Goal: Transaction & Acquisition: Purchase product/service

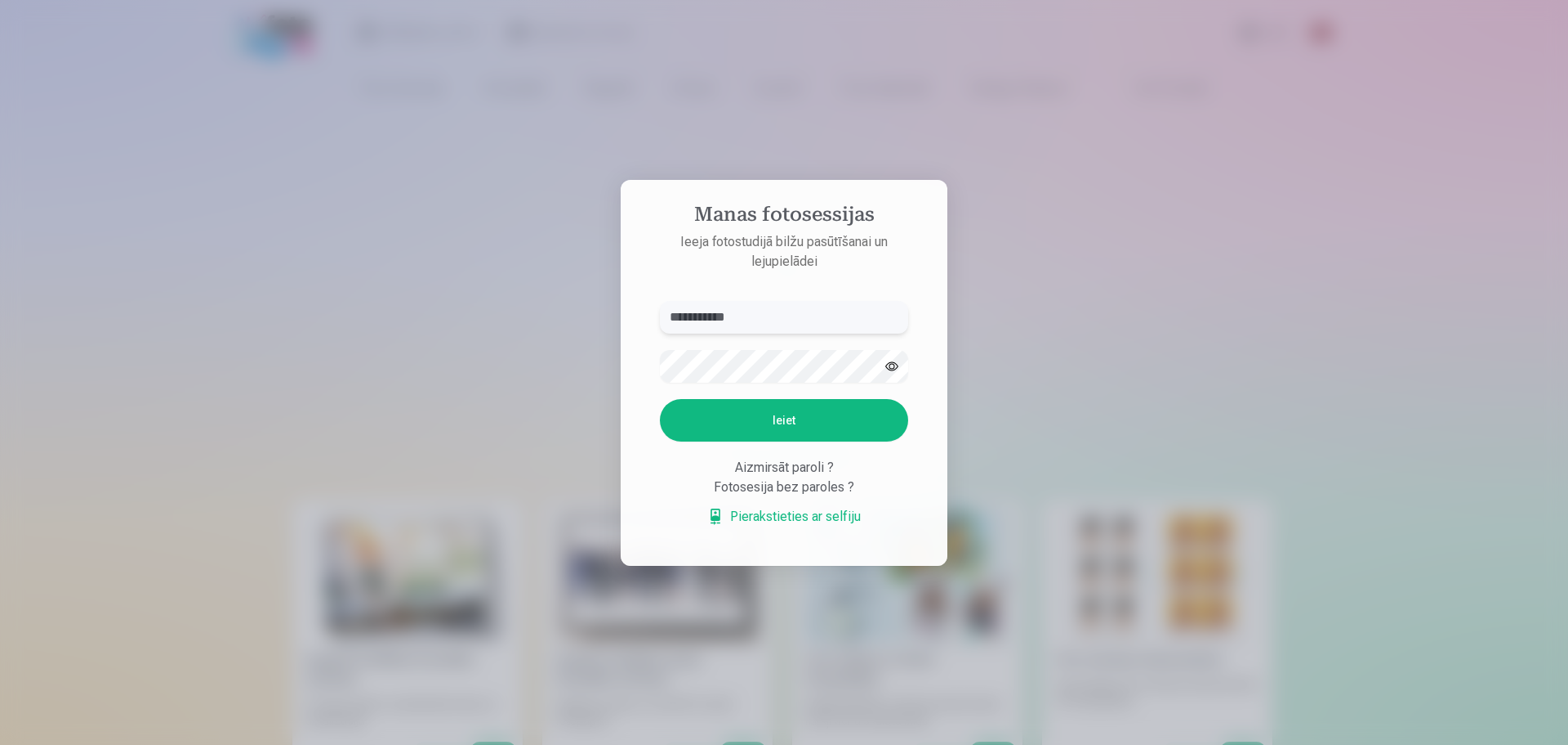
drag, startPoint x: 0, startPoint y: 0, endPoint x: 720, endPoint y: 326, distance: 790.4
click at [720, 326] on input "**********" at bounding box center [784, 317] width 249 height 33
click at [765, 326] on input "**********" at bounding box center [784, 317] width 249 height 33
click at [1068, 325] on div at bounding box center [784, 372] width 1568 height 745
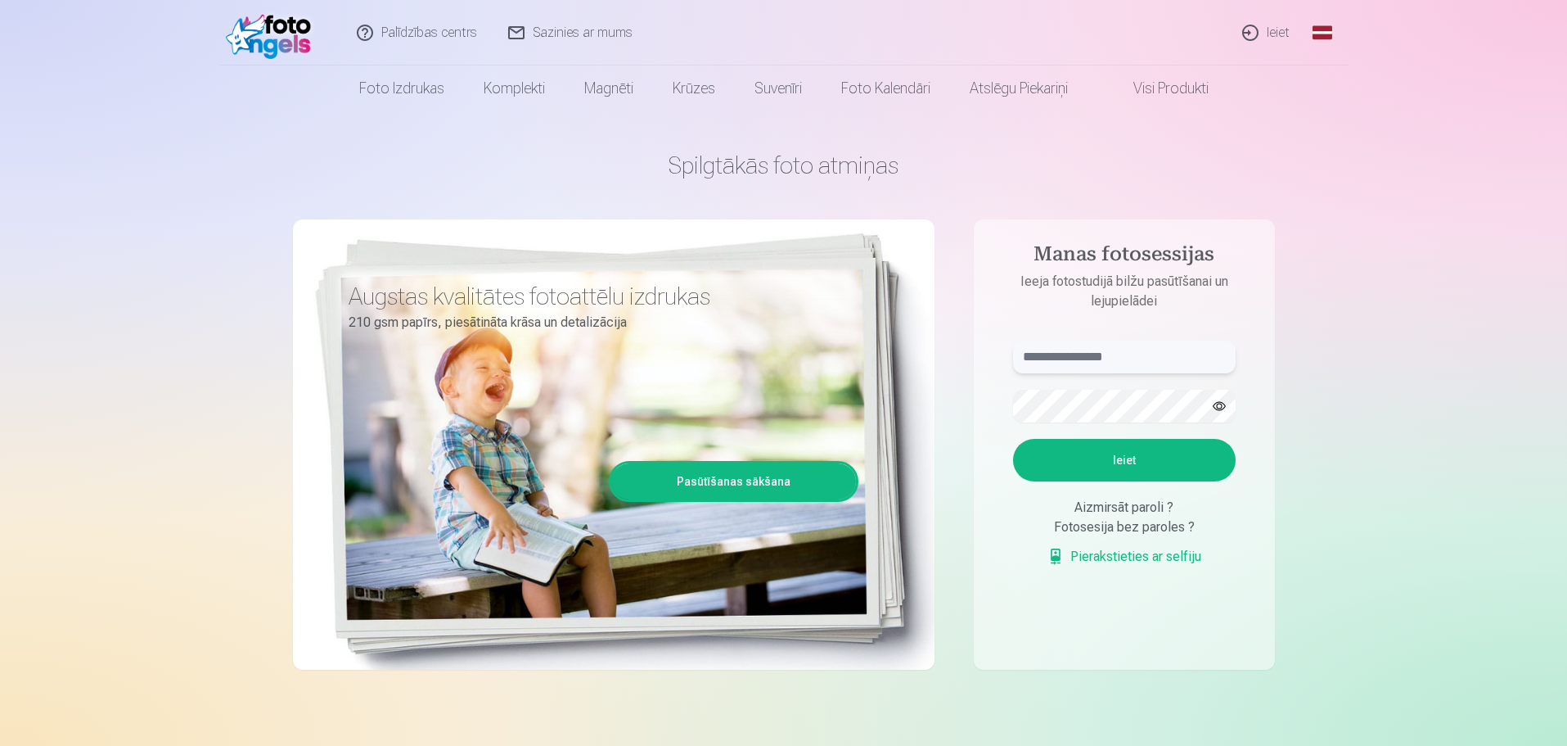
type input "**********"
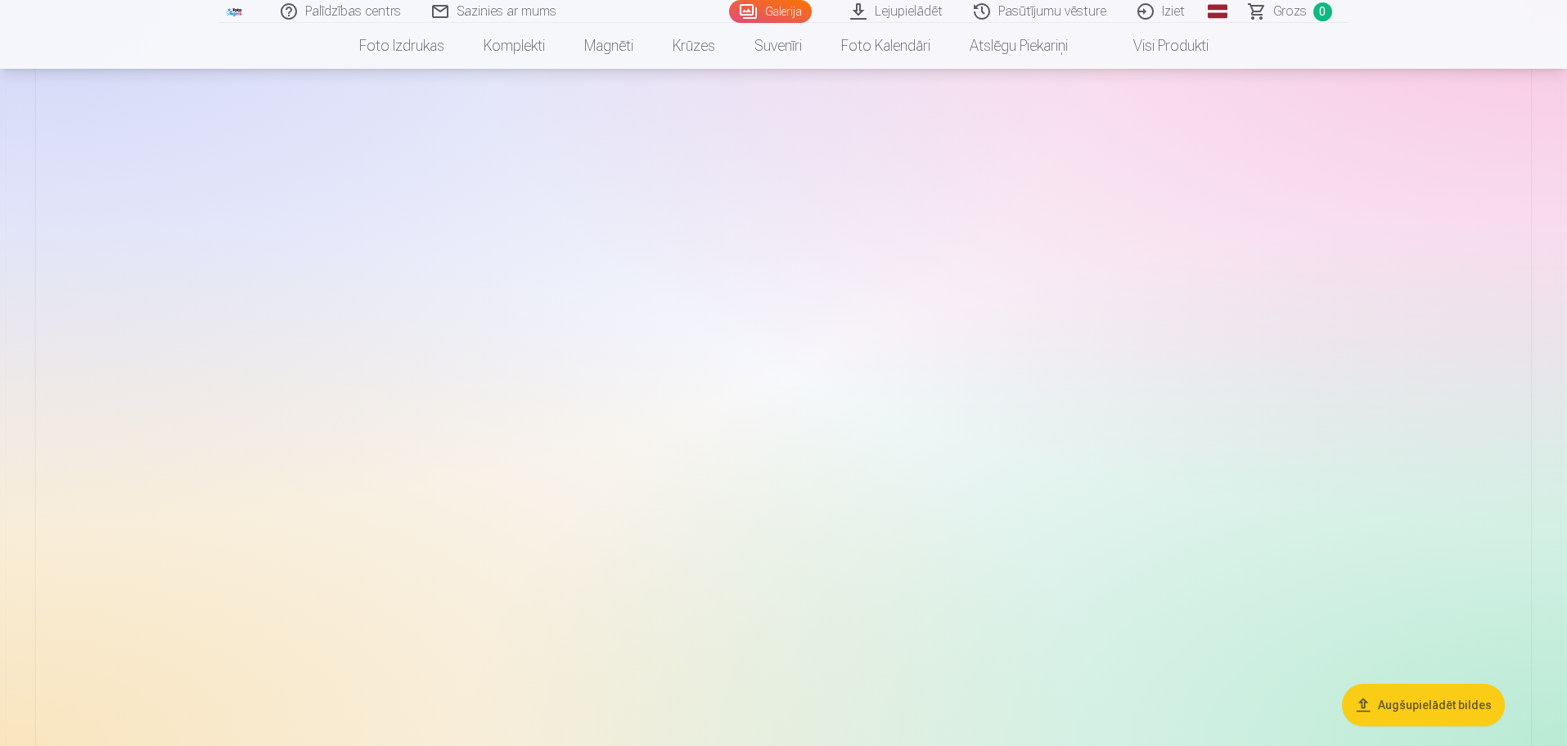
scroll to position [4993, 0]
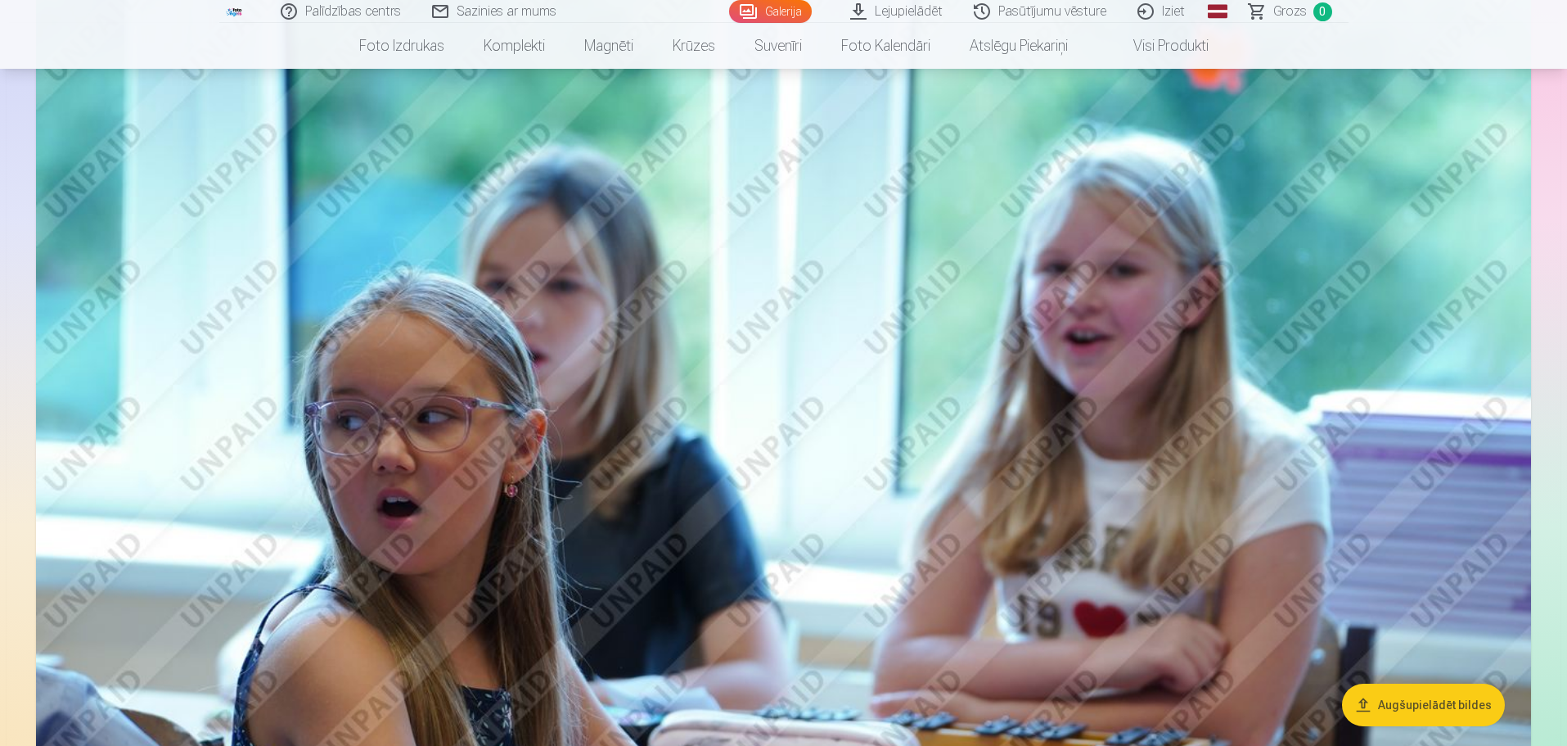
click at [1400, 709] on button "Augšupielādēt bildes" at bounding box center [1423, 704] width 163 height 43
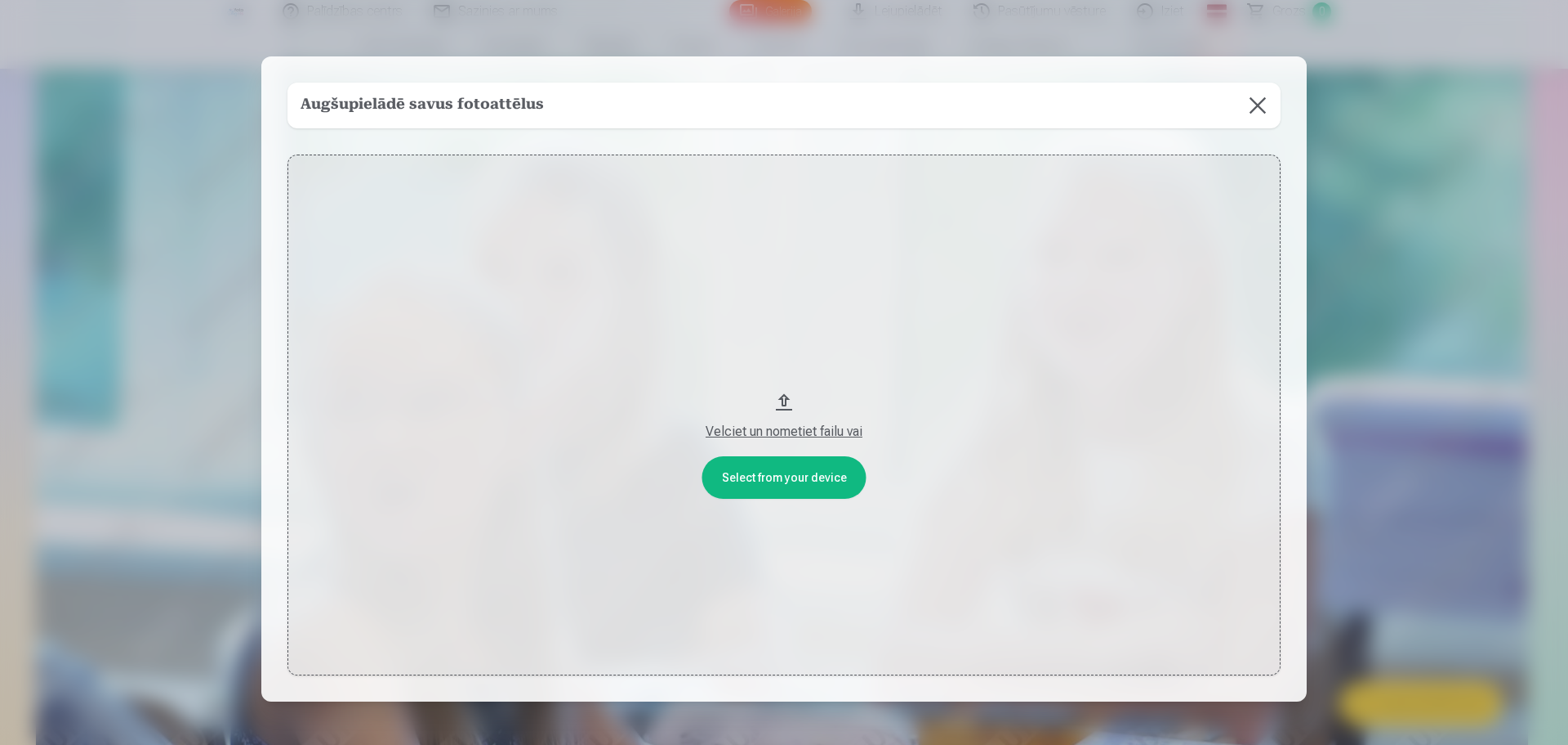
click at [1267, 92] on button at bounding box center [1259, 106] width 46 height 46
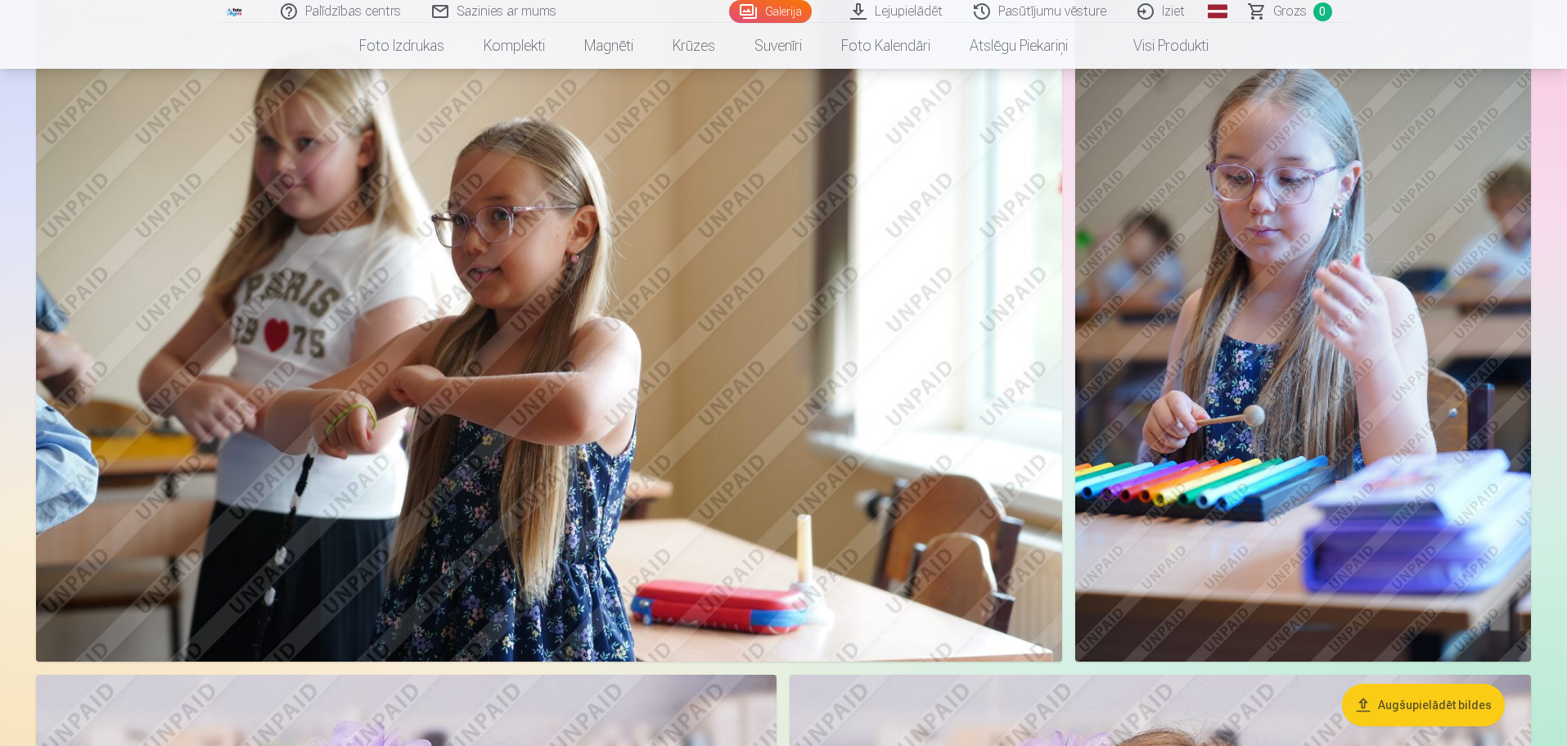
scroll to position [12863, 0]
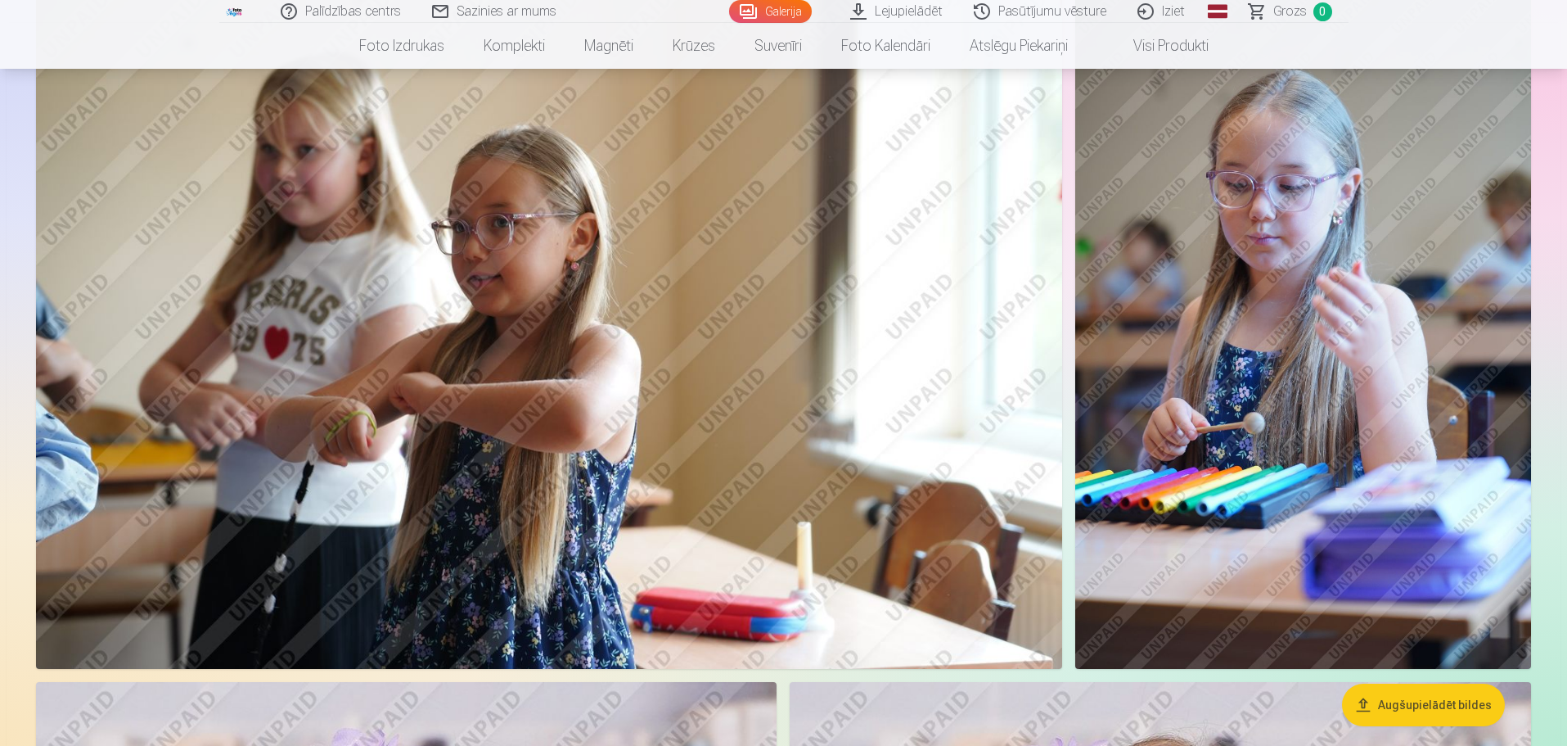
click at [776, 10] on link "Galerija" at bounding box center [770, 11] width 83 height 23
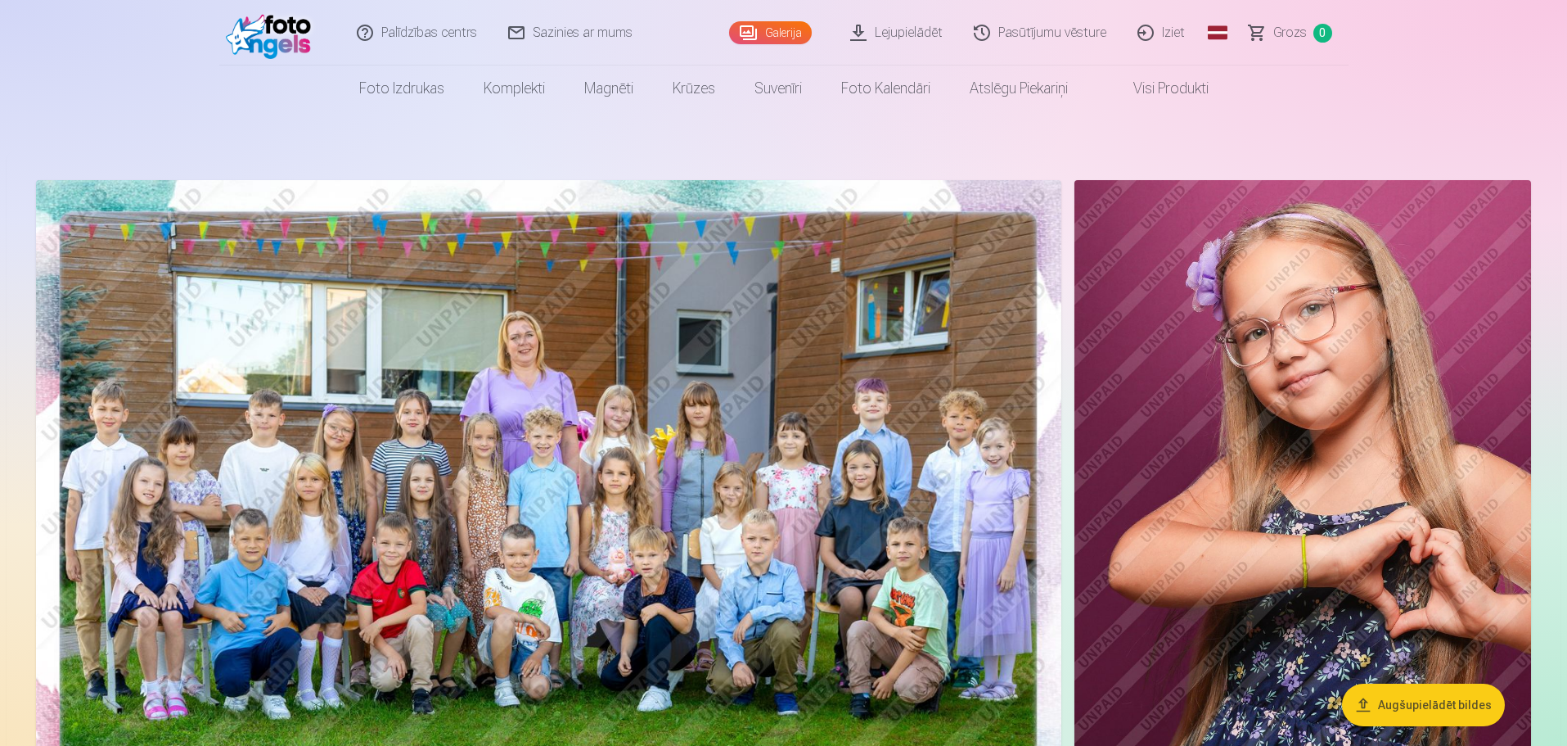
click at [1154, 80] on link "Visi produkti" at bounding box center [1158, 88] width 141 height 46
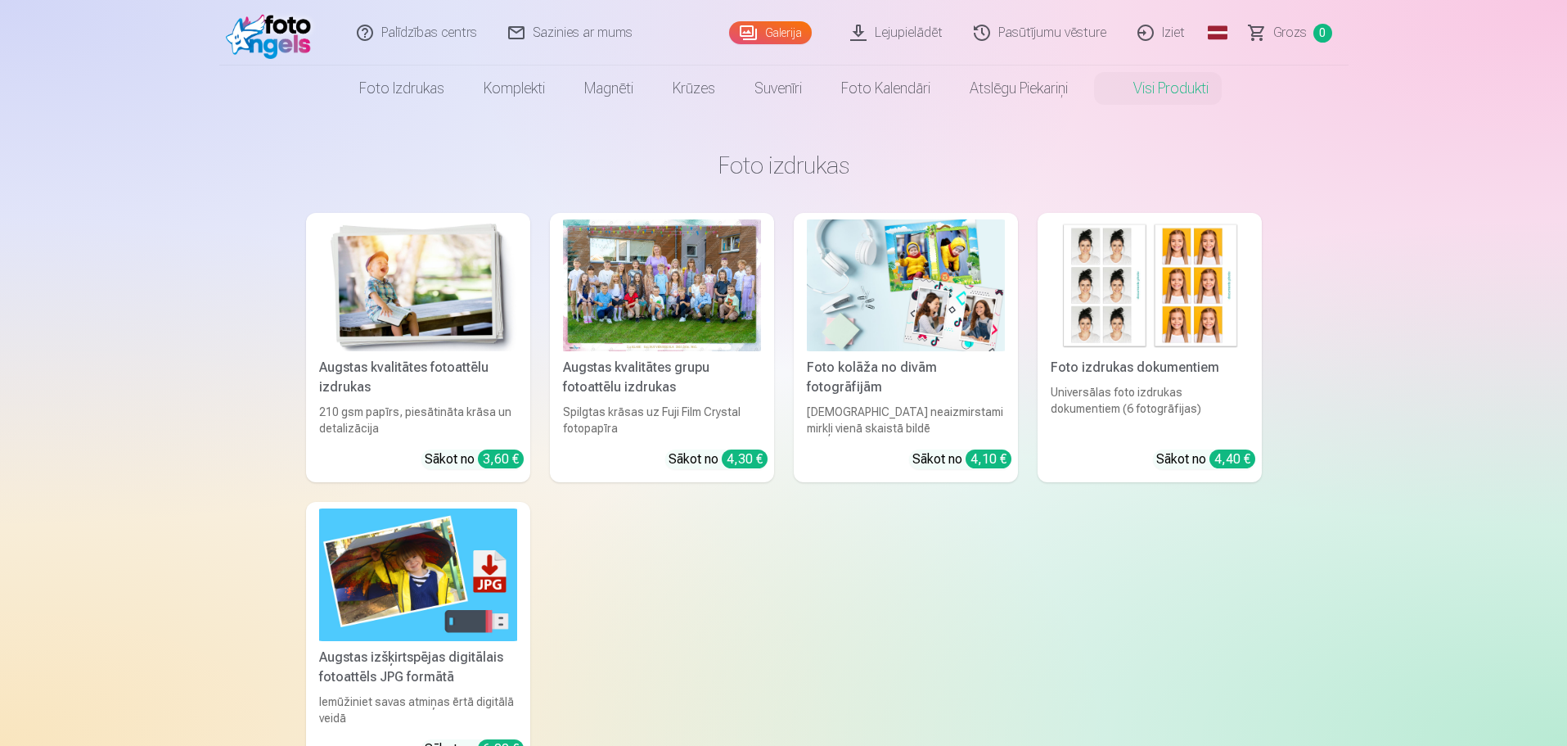
click at [1038, 34] on link "Pasūtījumu vēsture" at bounding box center [1041, 32] width 164 height 65
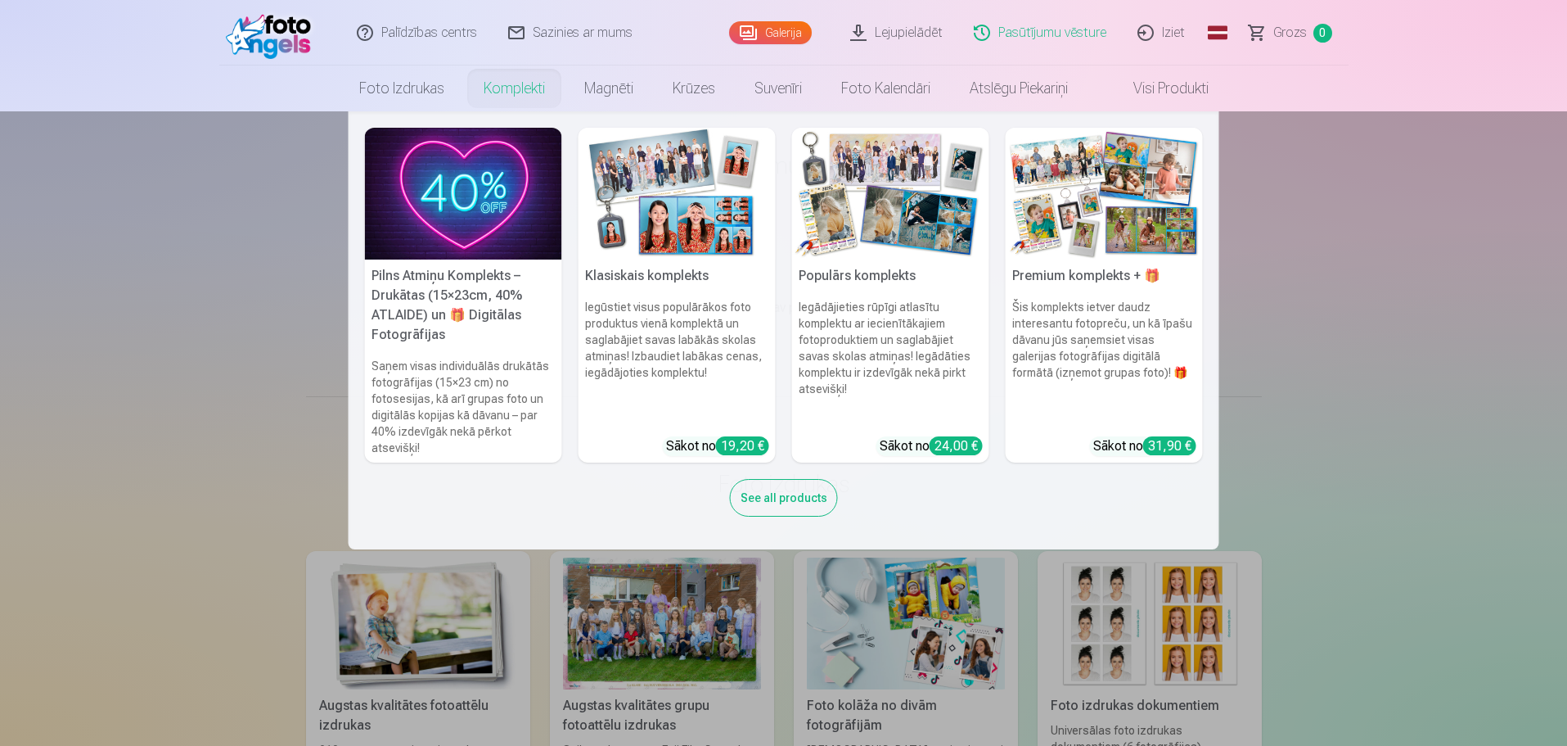
click at [512, 90] on link "Komplekti" at bounding box center [514, 88] width 101 height 46
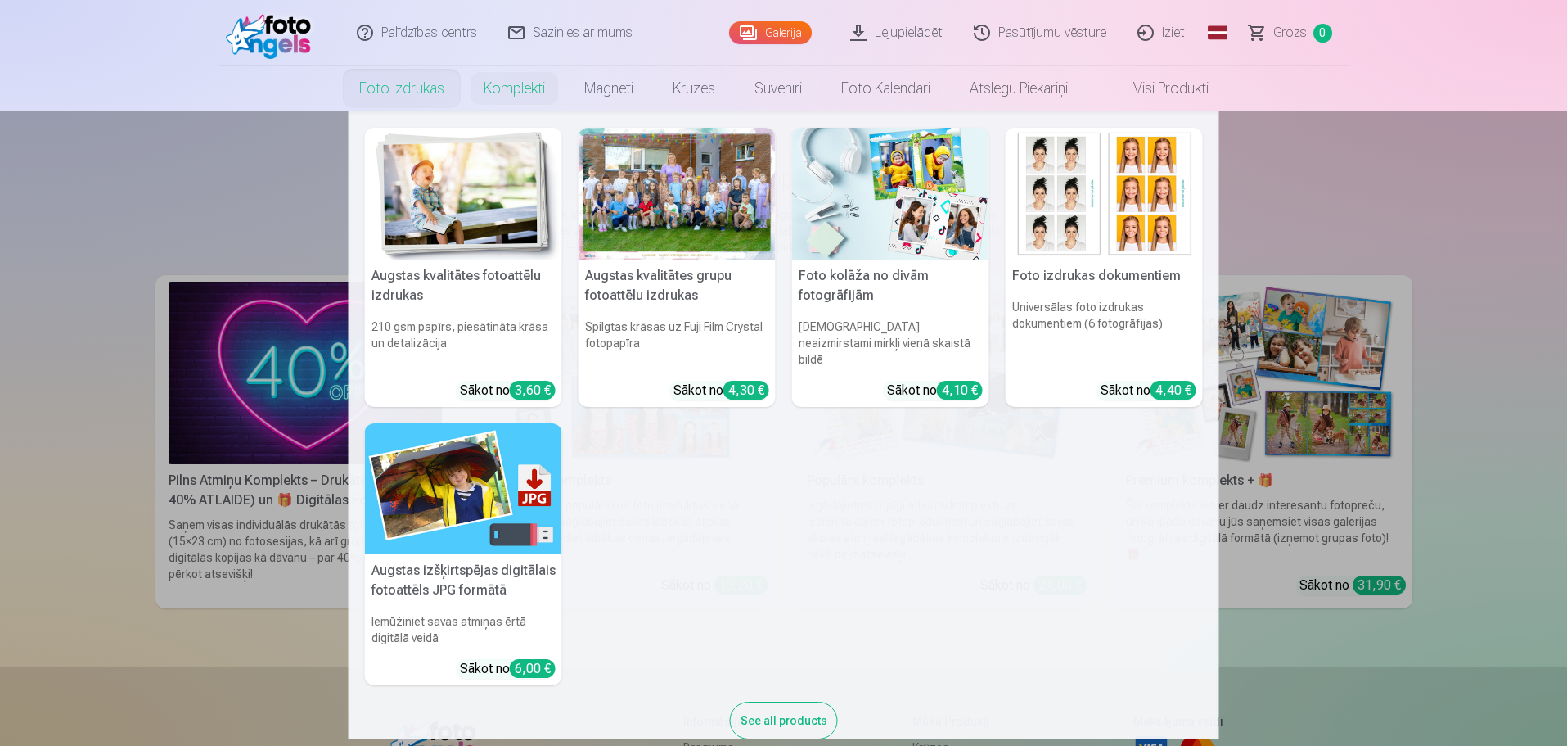
click at [411, 93] on link "Foto izdrukas" at bounding box center [402, 88] width 124 height 46
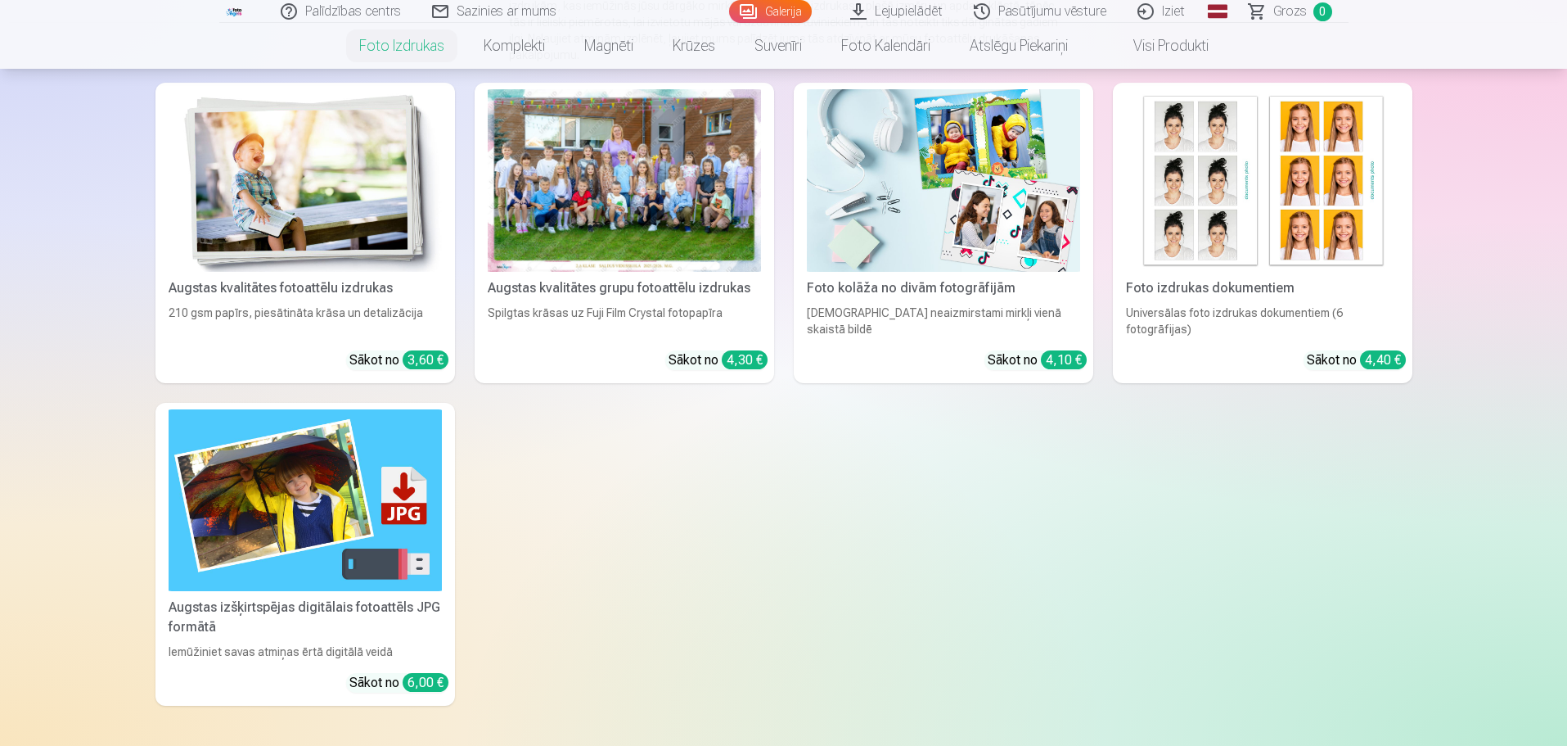
scroll to position [246, 0]
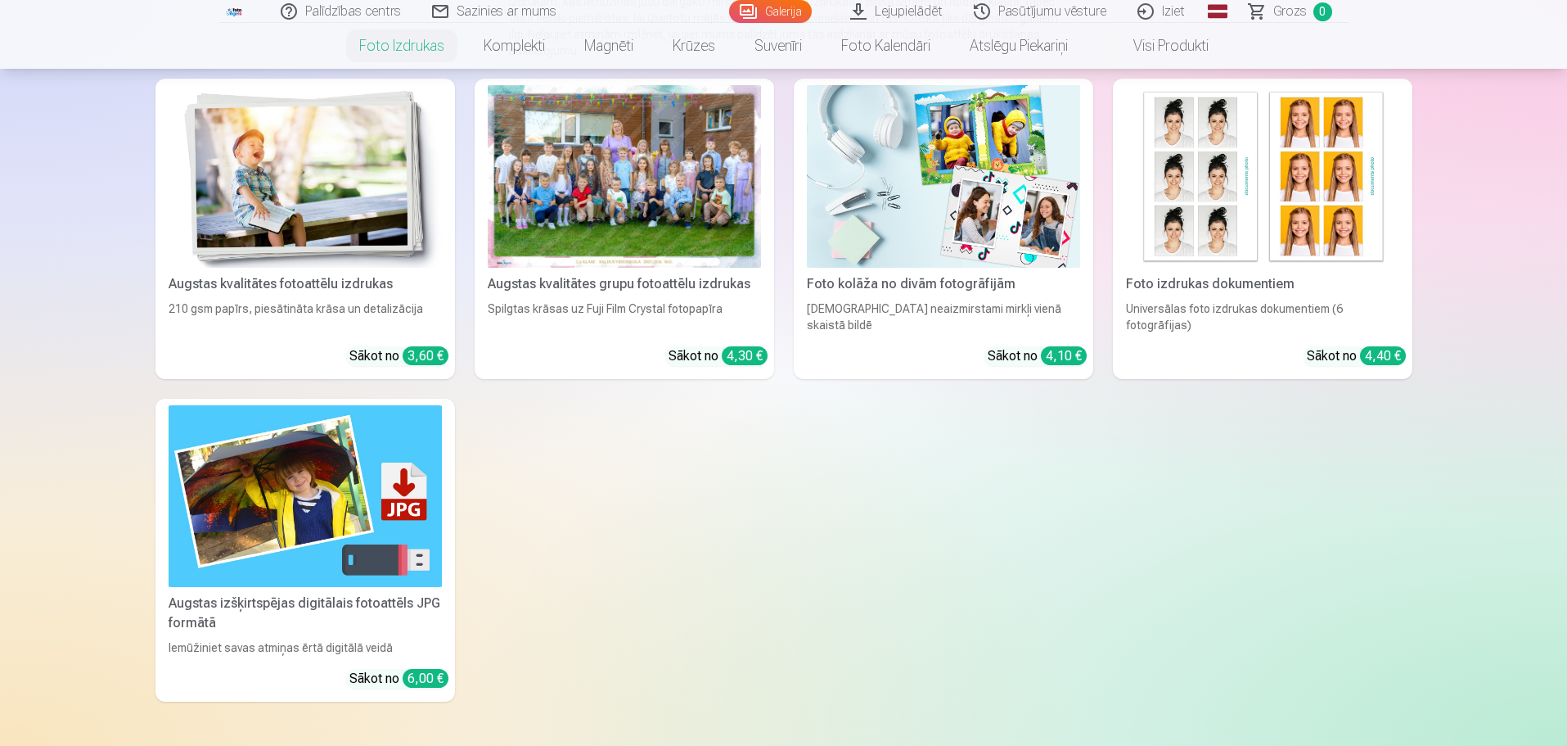
click at [646, 198] on div at bounding box center [624, 176] width 273 height 183
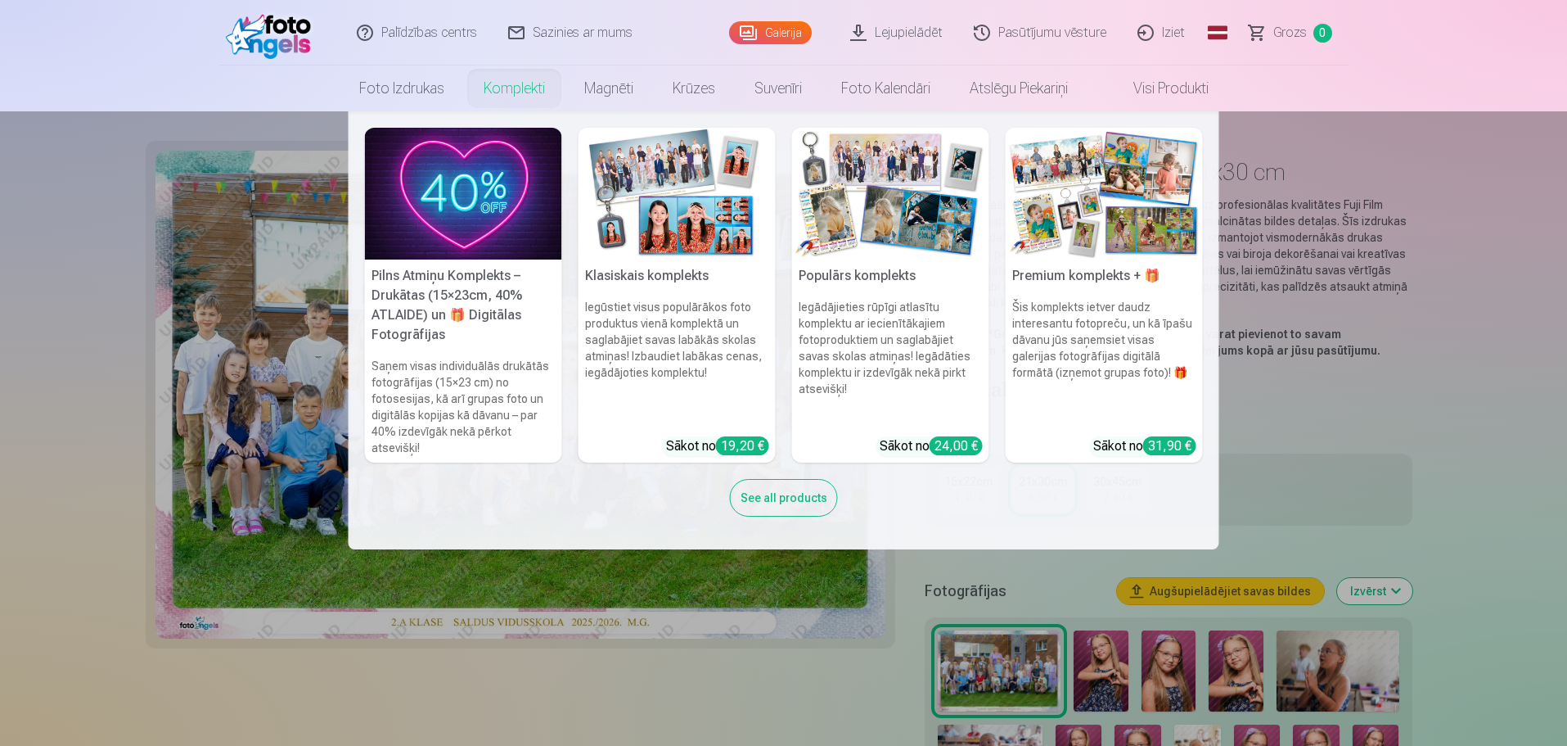
click at [504, 88] on link "Komplekti" at bounding box center [514, 88] width 101 height 46
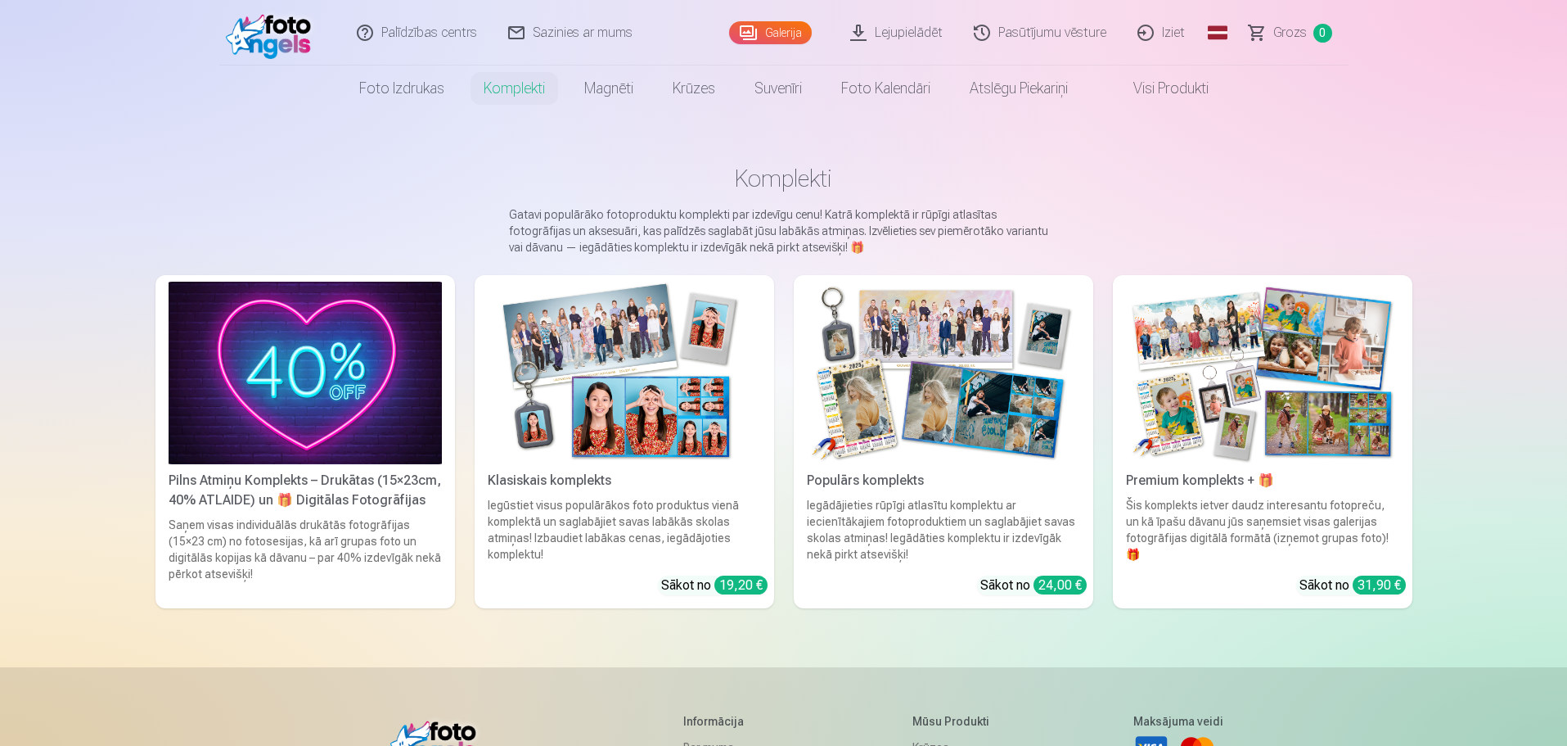
click at [366, 499] on div "Pilns Atmiņu Komplekts – Drukātas (15×23cm, 40% ATLAIDE) un 🎁 Digitālas Fotogrā…" at bounding box center [305, 490] width 286 height 39
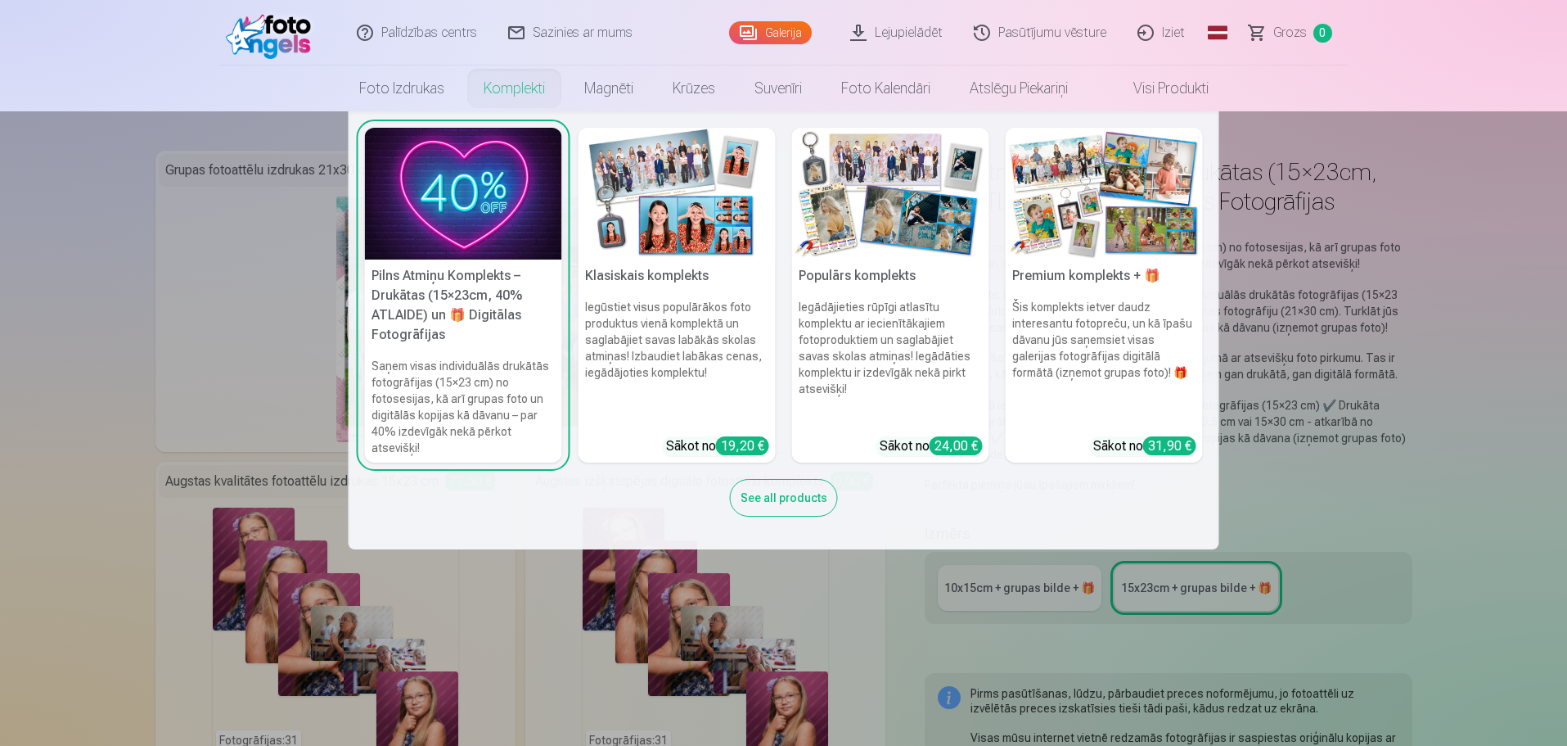
click at [498, 84] on link "Komplekti" at bounding box center [514, 88] width 101 height 46
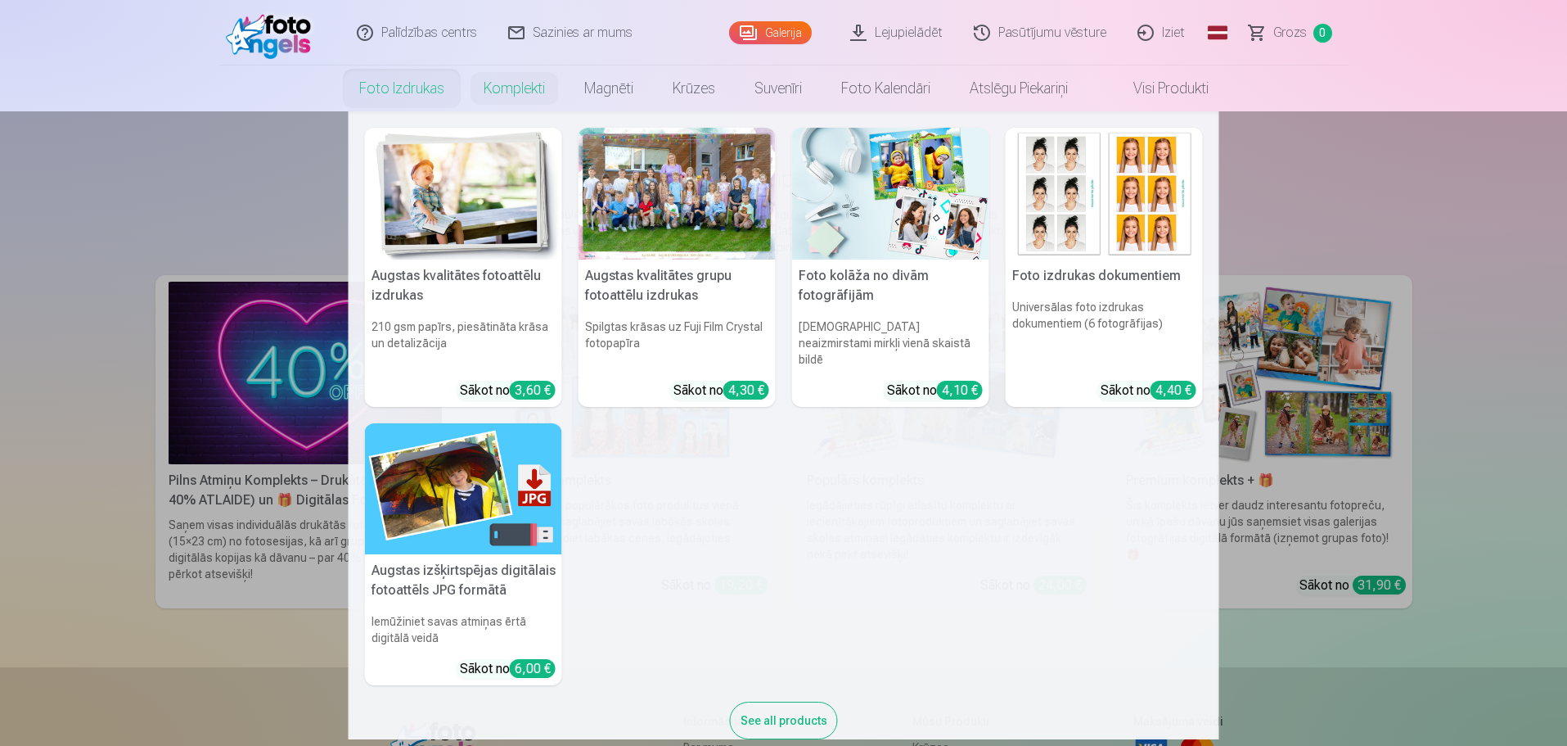
click at [385, 88] on link "Foto izdrukas" at bounding box center [402, 88] width 124 height 46
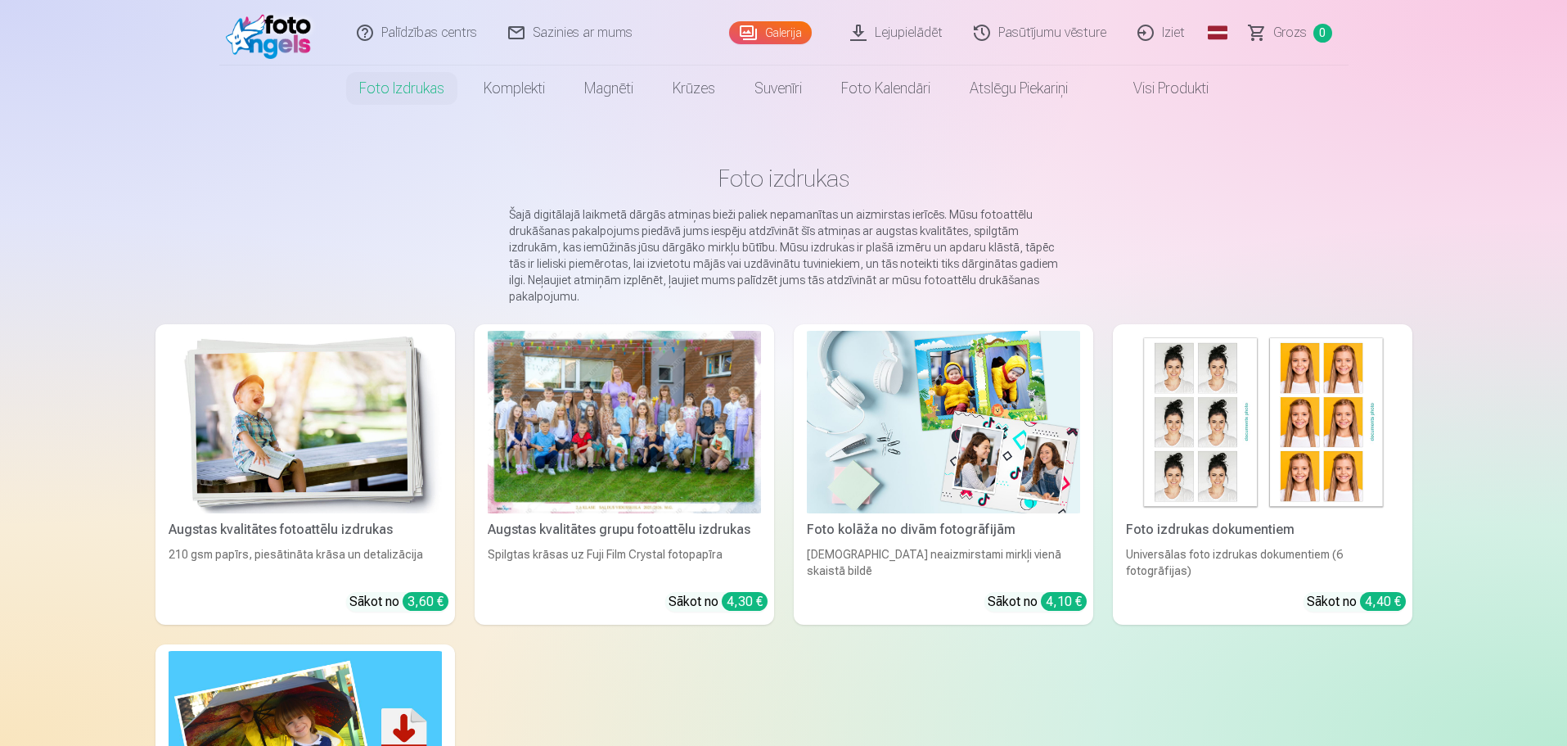
click at [908, 36] on link "Lejupielādēt" at bounding box center [898, 32] width 124 height 65
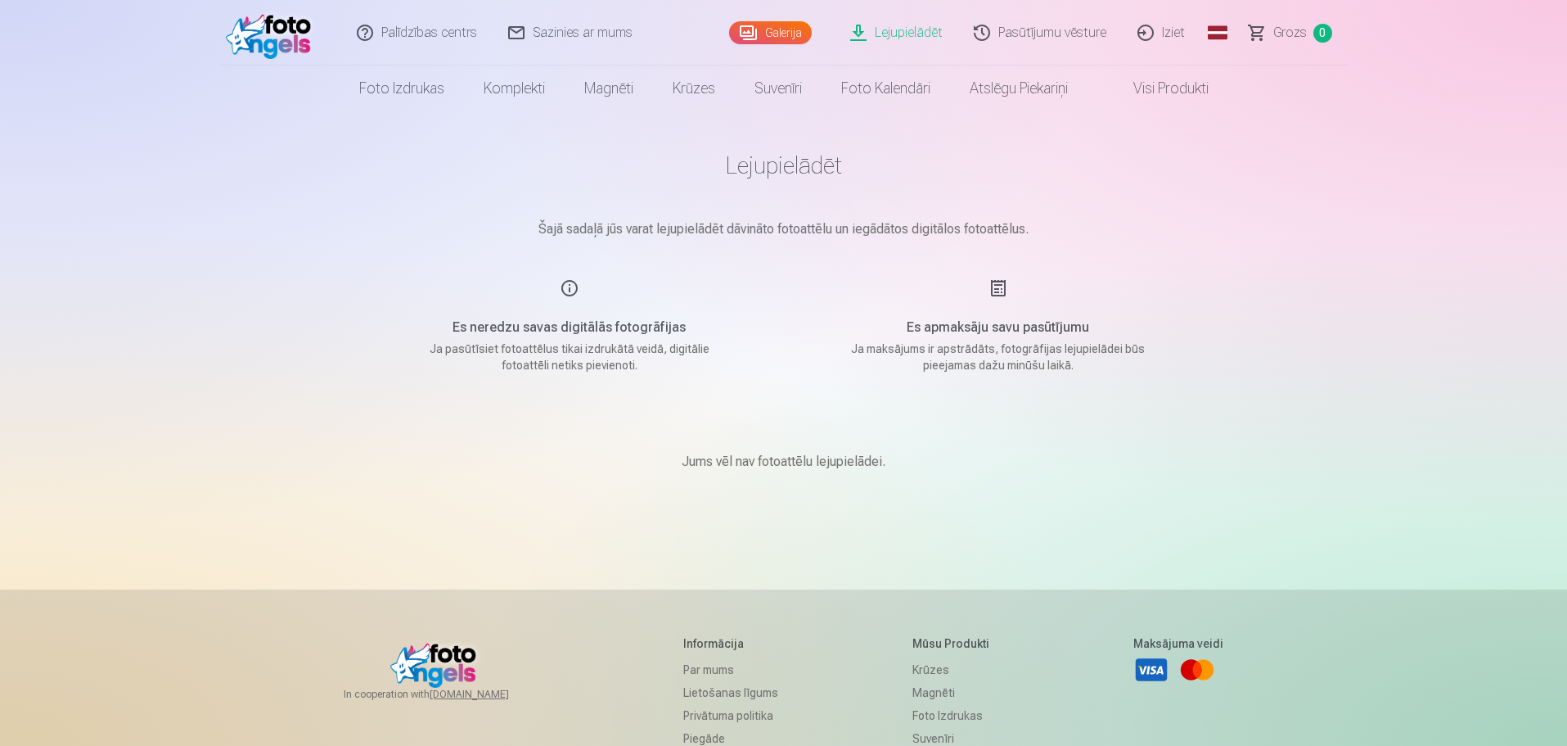
click at [779, 38] on link "Galerija" at bounding box center [770, 32] width 83 height 23
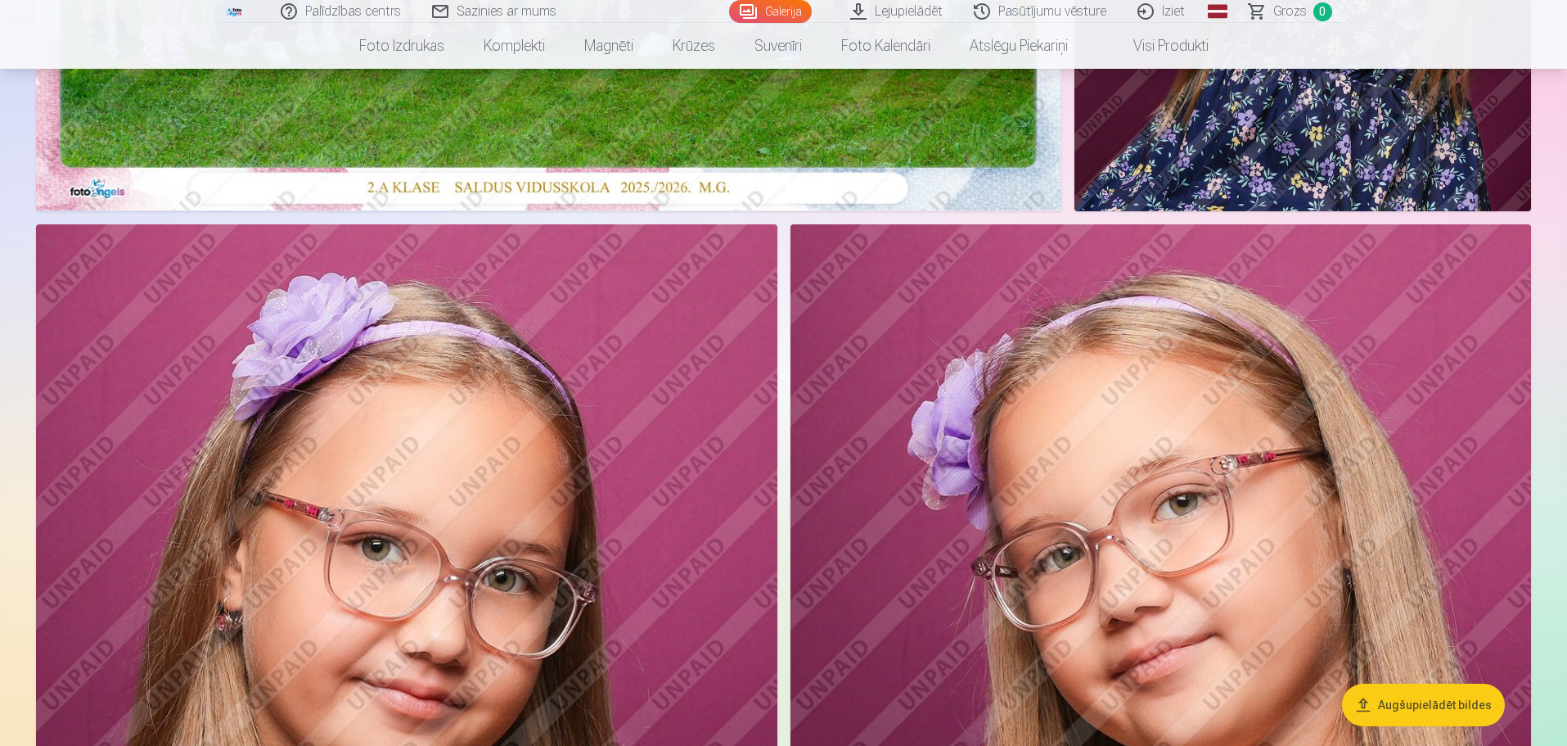
scroll to position [818, 0]
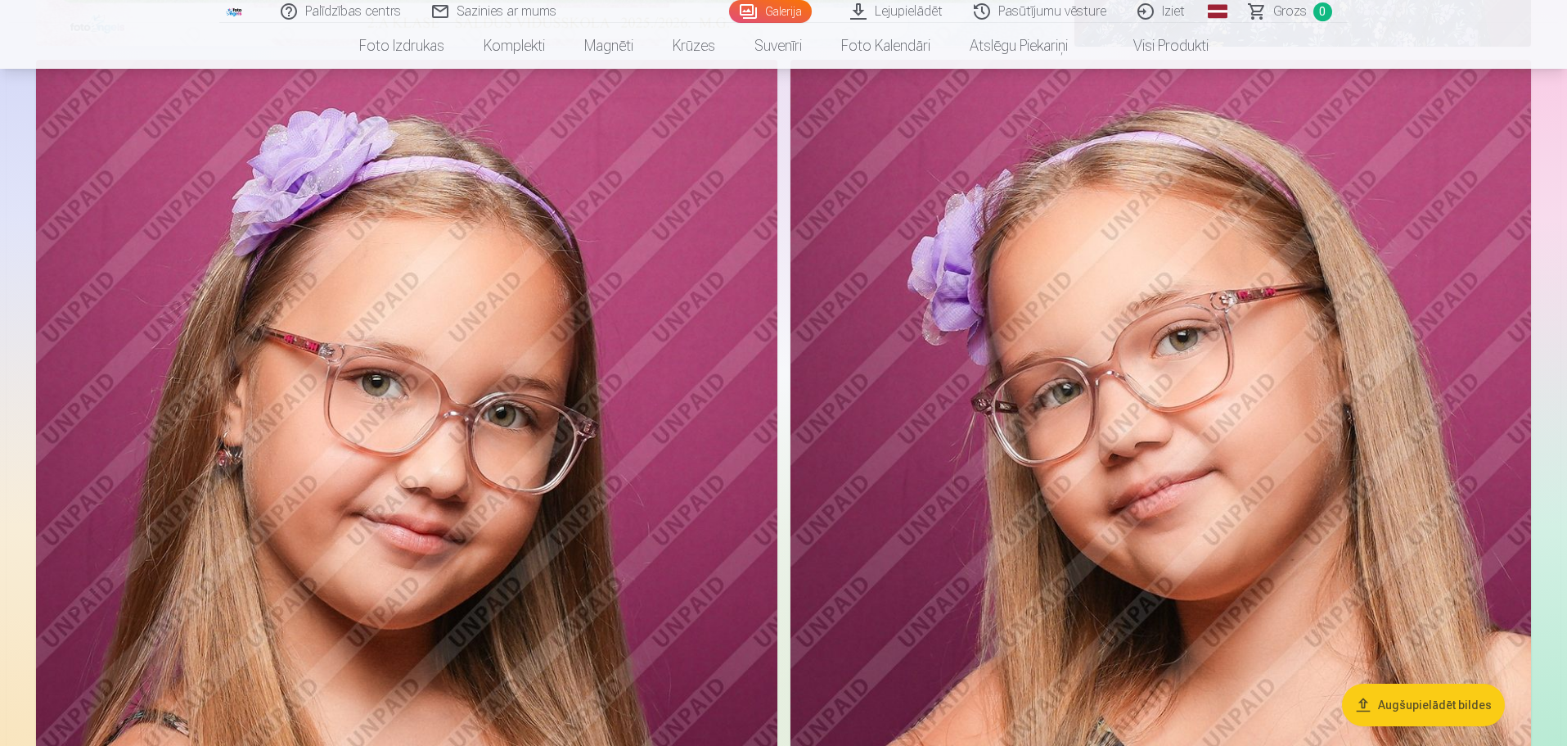
click at [554, 374] on img at bounding box center [407, 616] width 742 height 1112
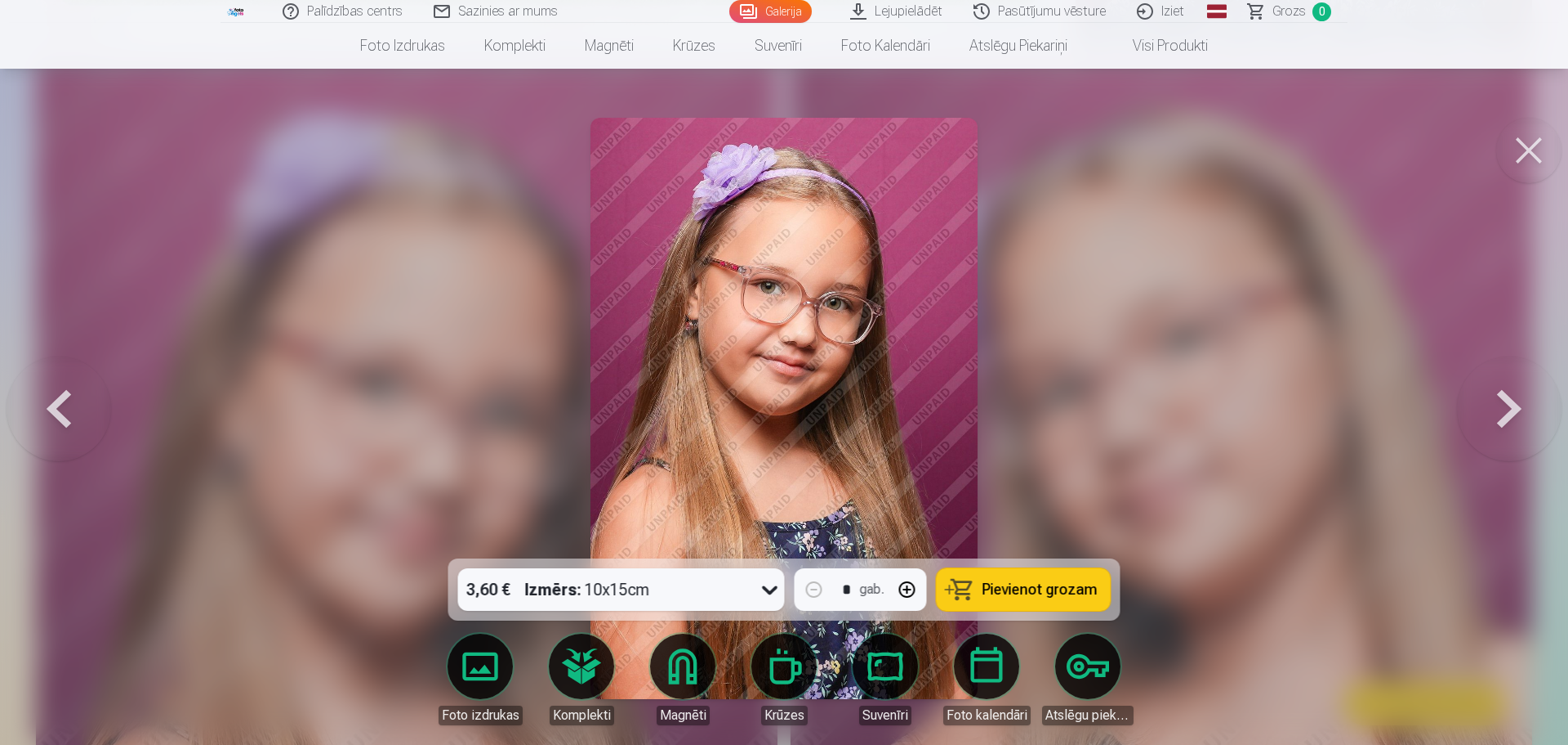
click at [607, 590] on div "Izmērs : 10x15cm" at bounding box center [587, 589] width 125 height 43
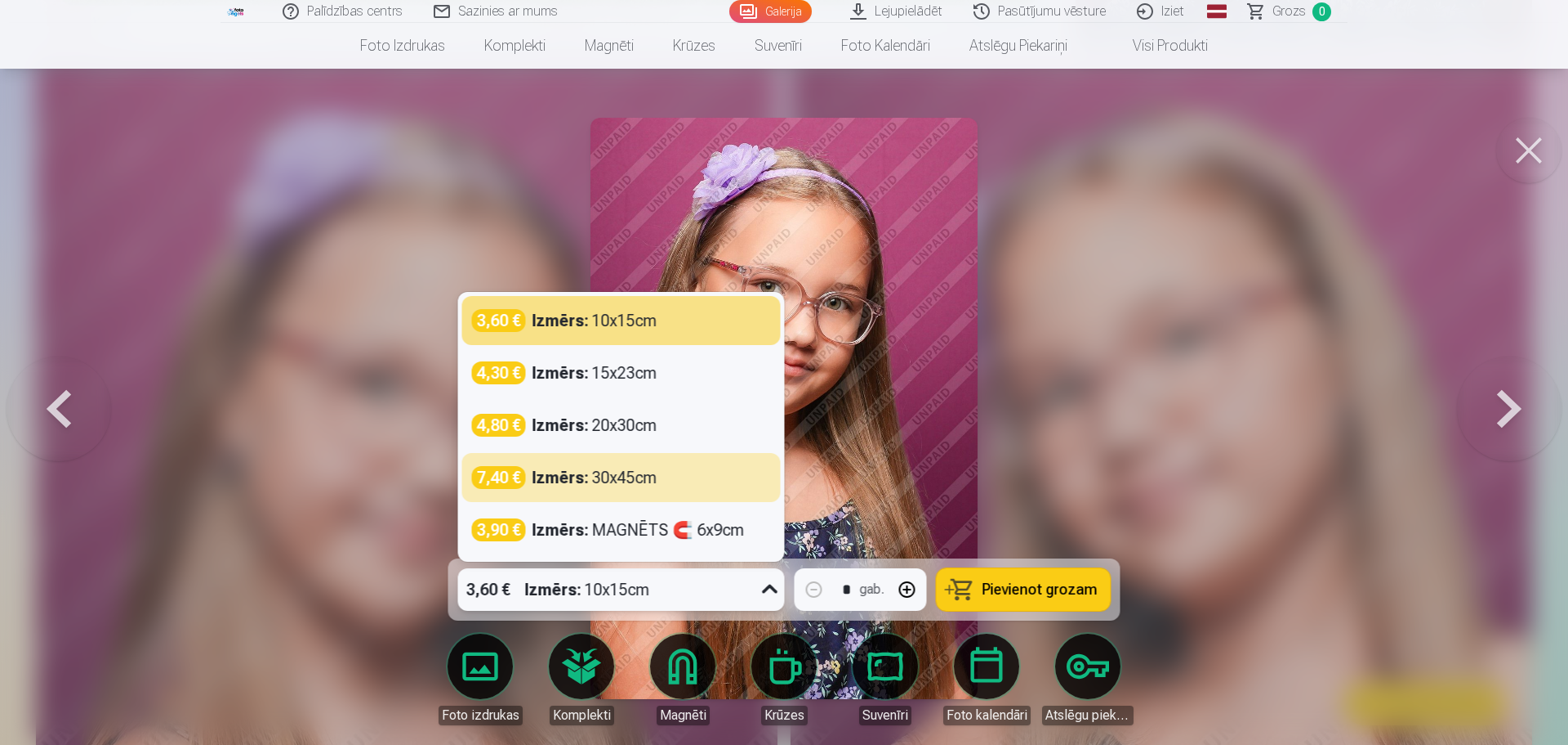
click at [1379, 430] on div at bounding box center [784, 372] width 1568 height 745
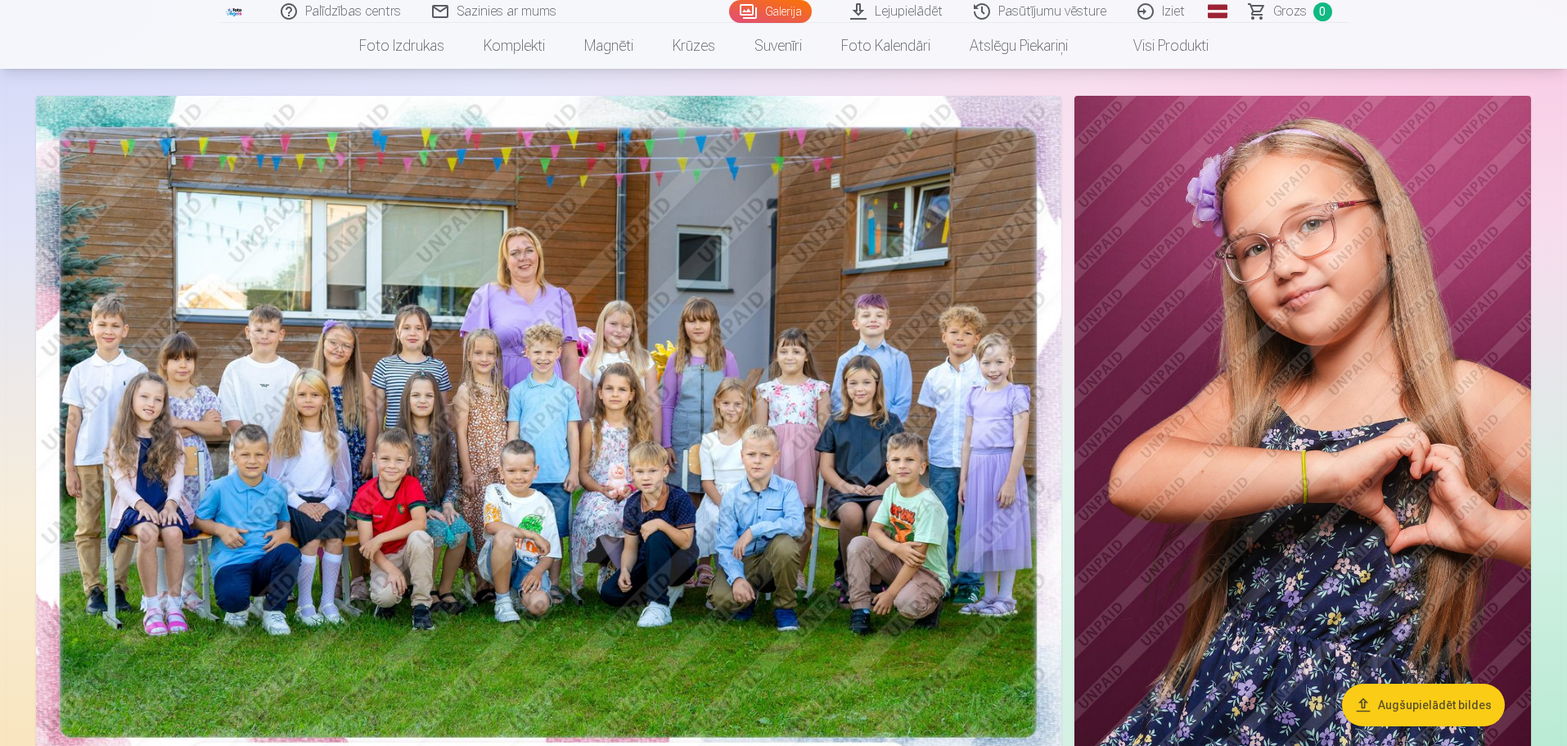
scroll to position [82, 0]
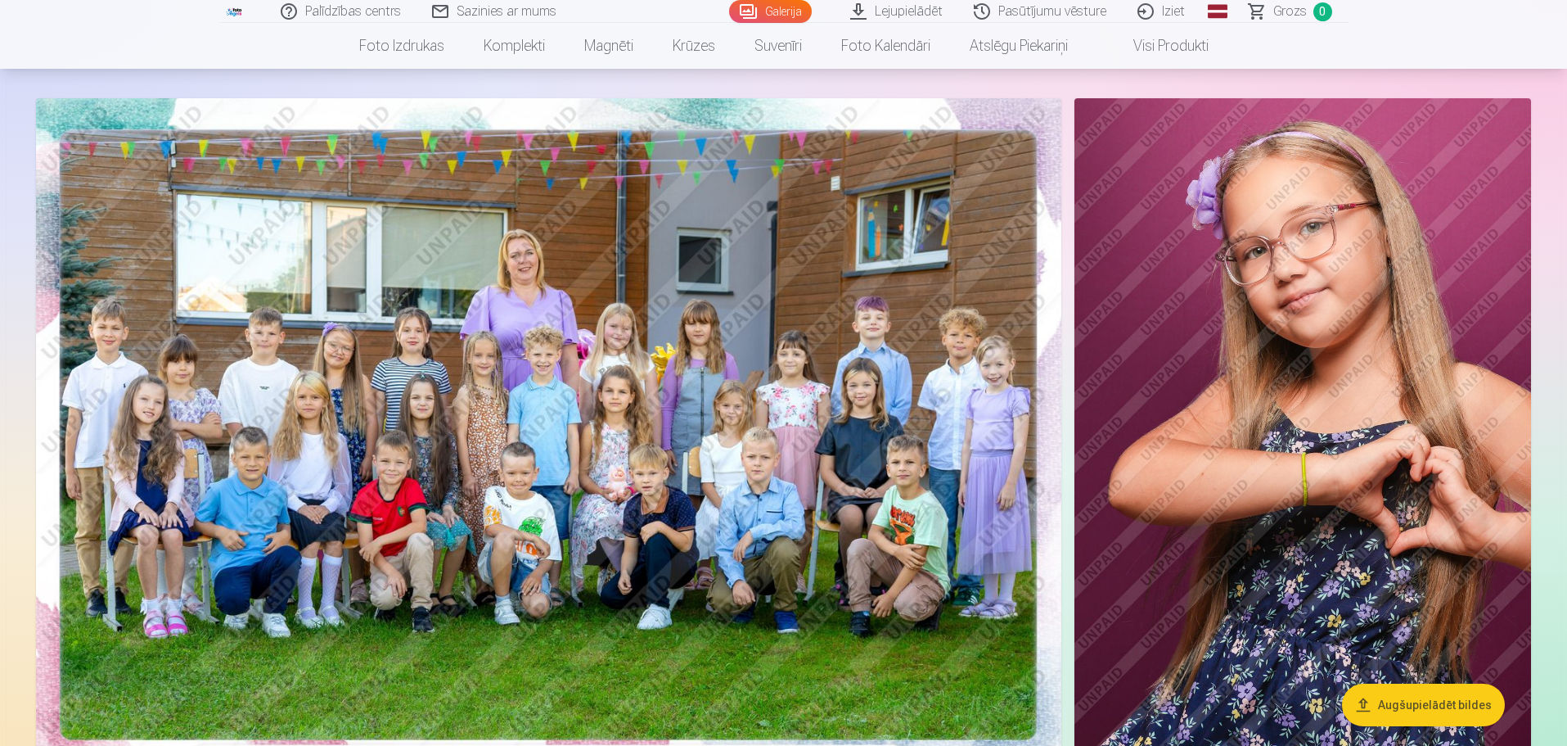
click at [791, 11] on link "Galerija" at bounding box center [770, 11] width 83 height 23
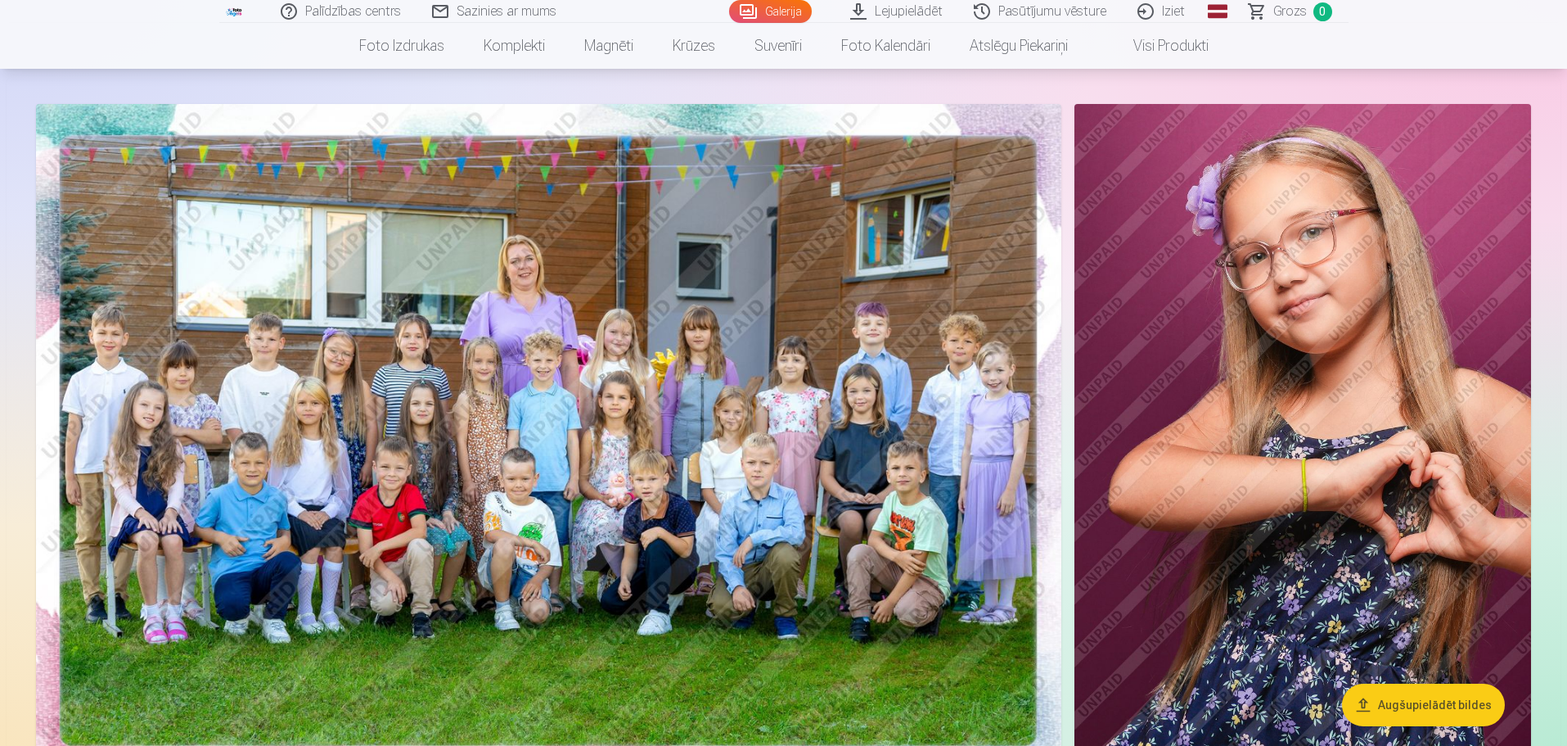
scroll to position [0, 0]
